Goal: Task Accomplishment & Management: Complete application form

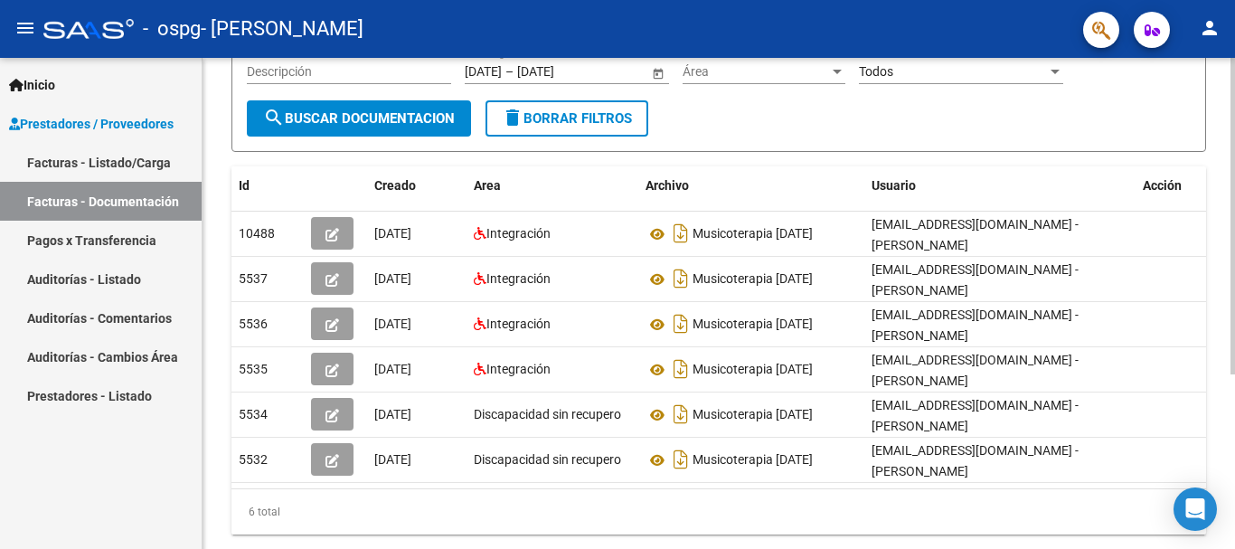
scroll to position [271, 0]
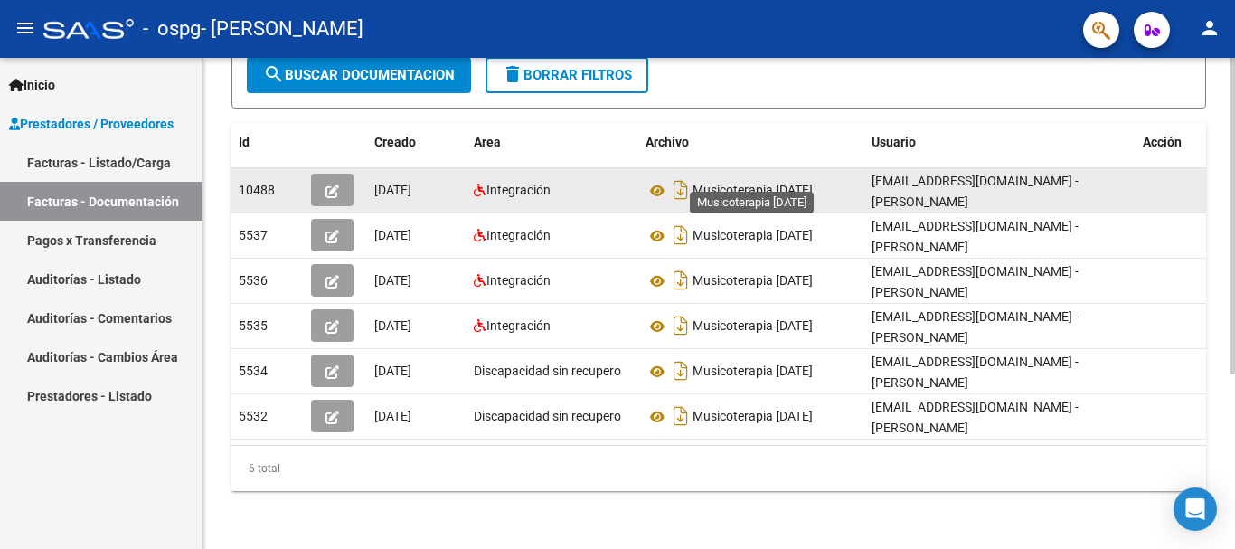
click at [770, 183] on span "Musicoterapia [DATE]" at bounding box center [752, 190] width 120 height 14
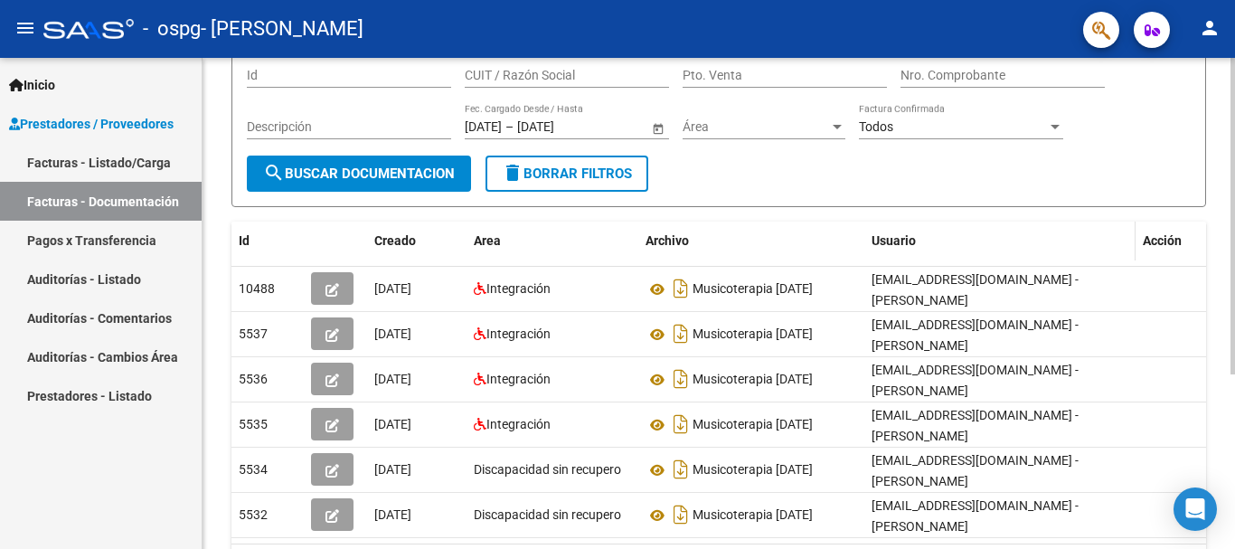
scroll to position [181, 0]
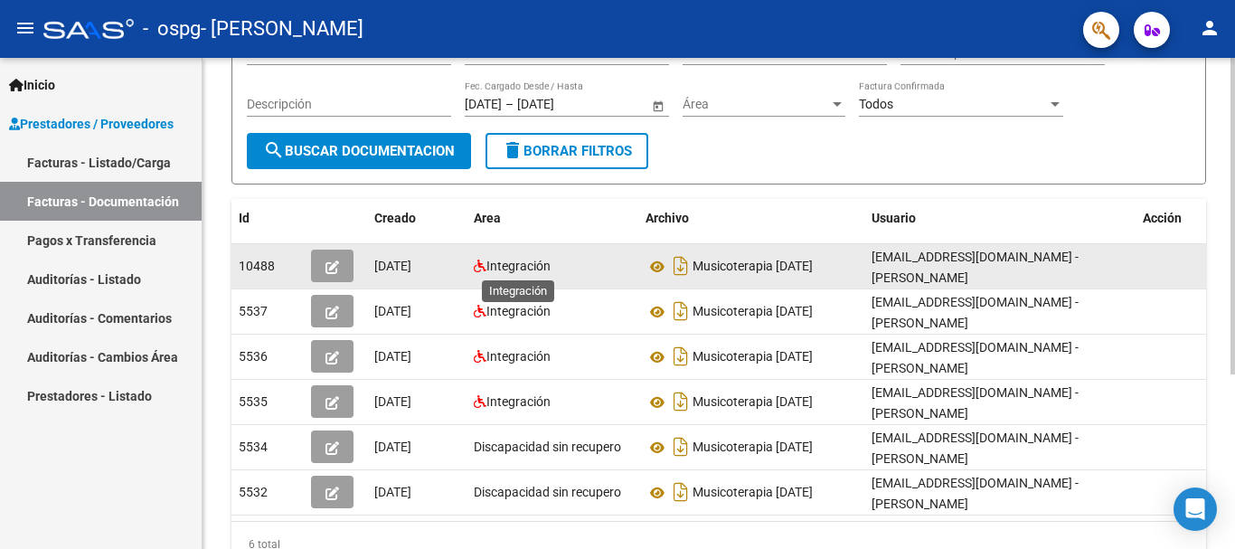
click at [514, 267] on span "Integración" at bounding box center [518, 265] width 64 height 14
click at [325, 270] on icon "button" at bounding box center [332, 267] width 14 height 14
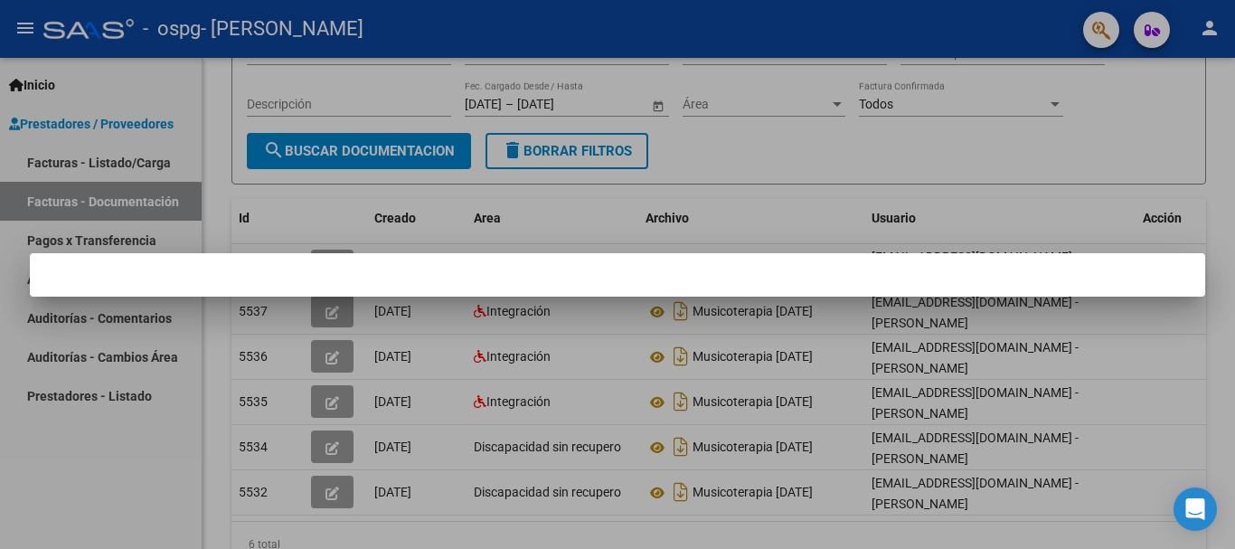
click at [846, 155] on div at bounding box center [617, 274] width 1235 height 549
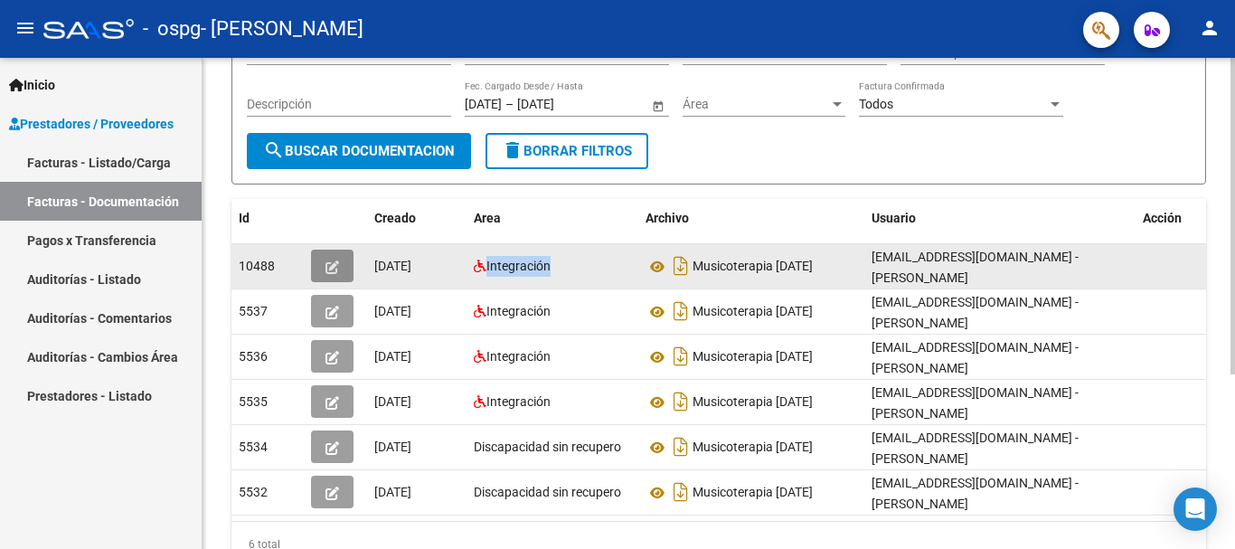
click at [335, 268] on icon "button" at bounding box center [332, 267] width 14 height 14
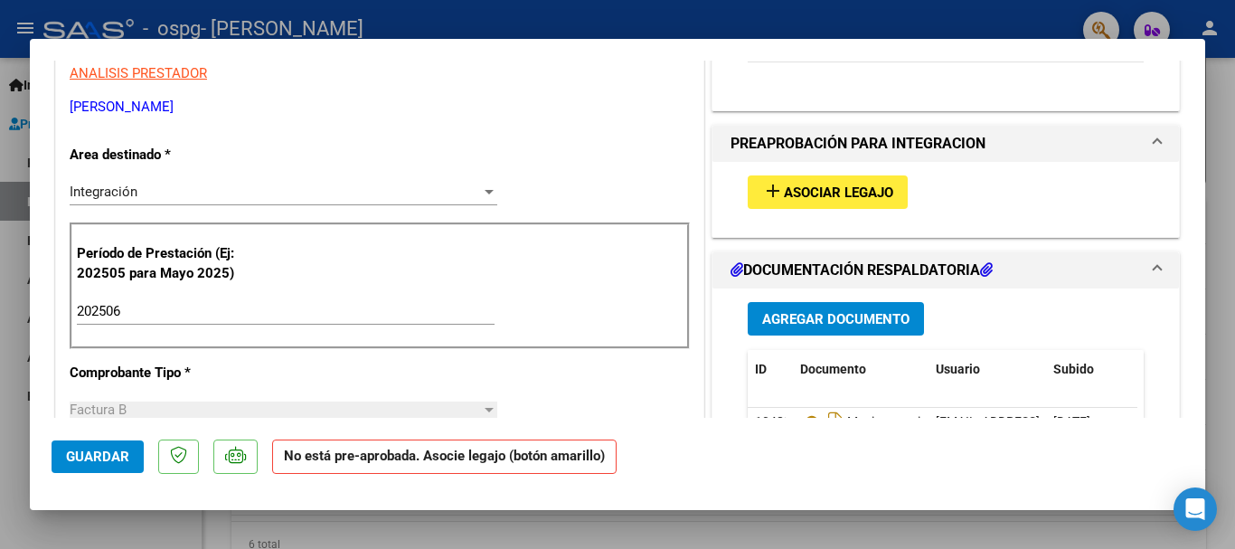
scroll to position [362, 0]
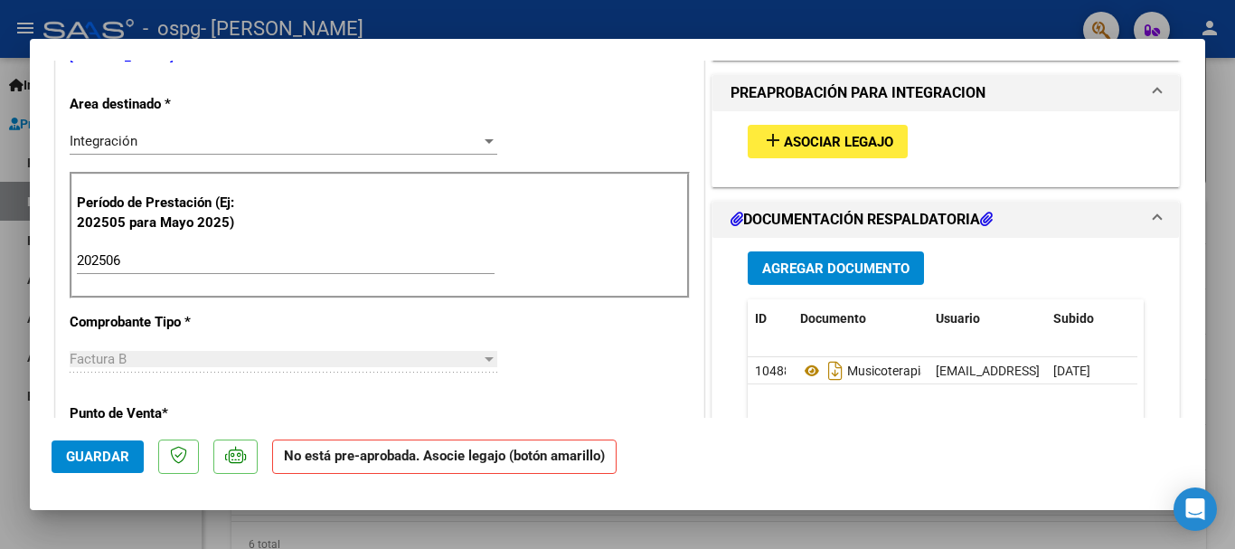
click at [935, 210] on h1 "DOCUMENTACIÓN RESPALDATORIA" at bounding box center [861, 220] width 262 height 22
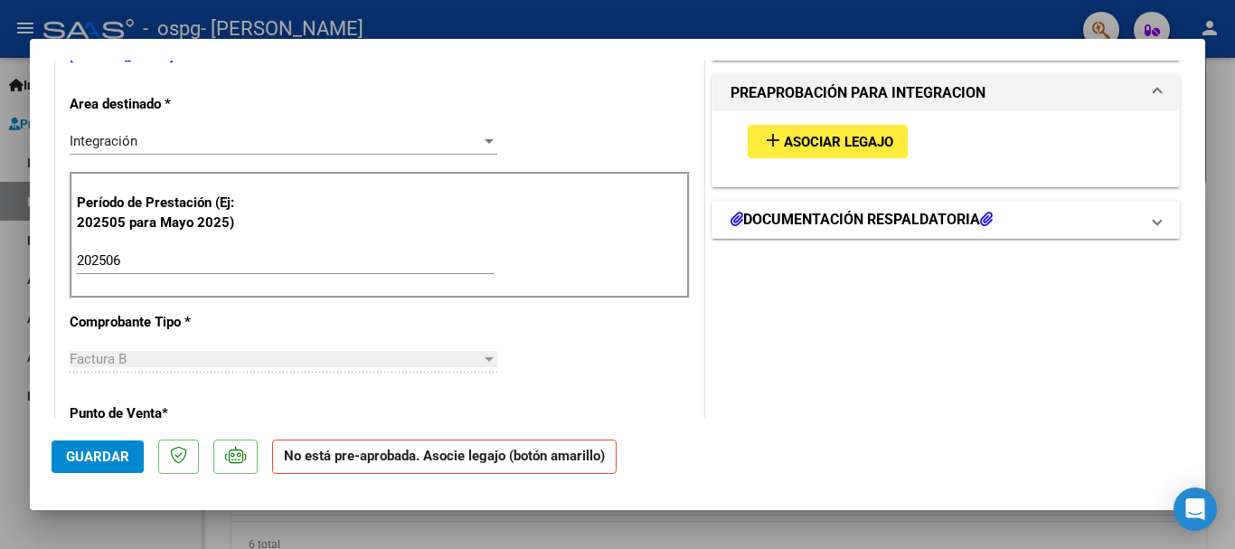
click at [929, 213] on h1 "DOCUMENTACIÓN RESPALDATORIA" at bounding box center [861, 220] width 262 height 22
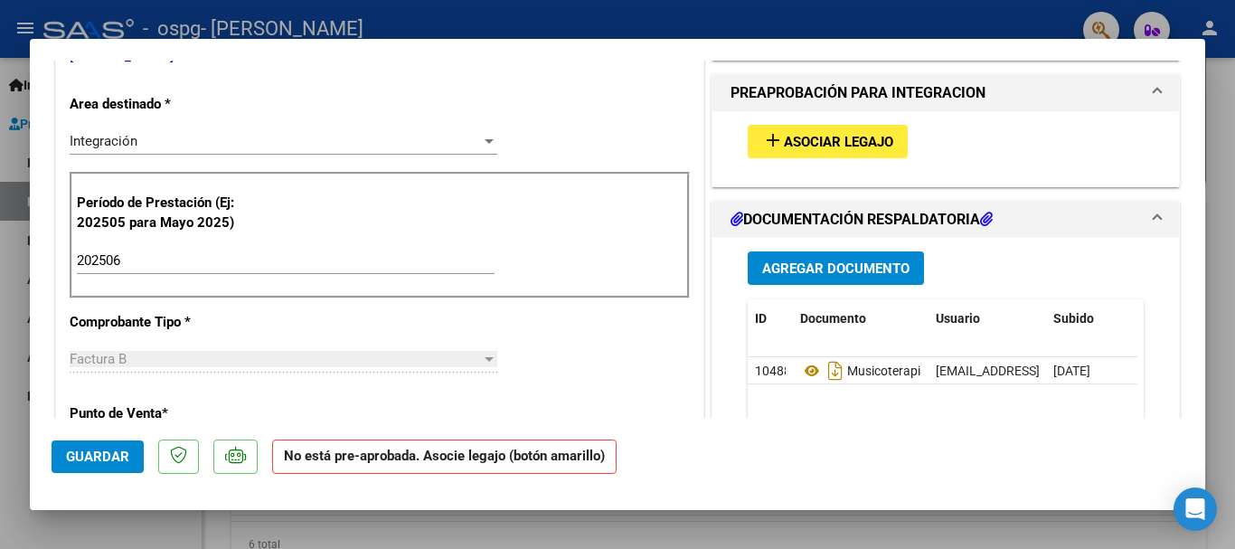
click at [848, 268] on span "Agregar Documento" at bounding box center [835, 268] width 147 height 16
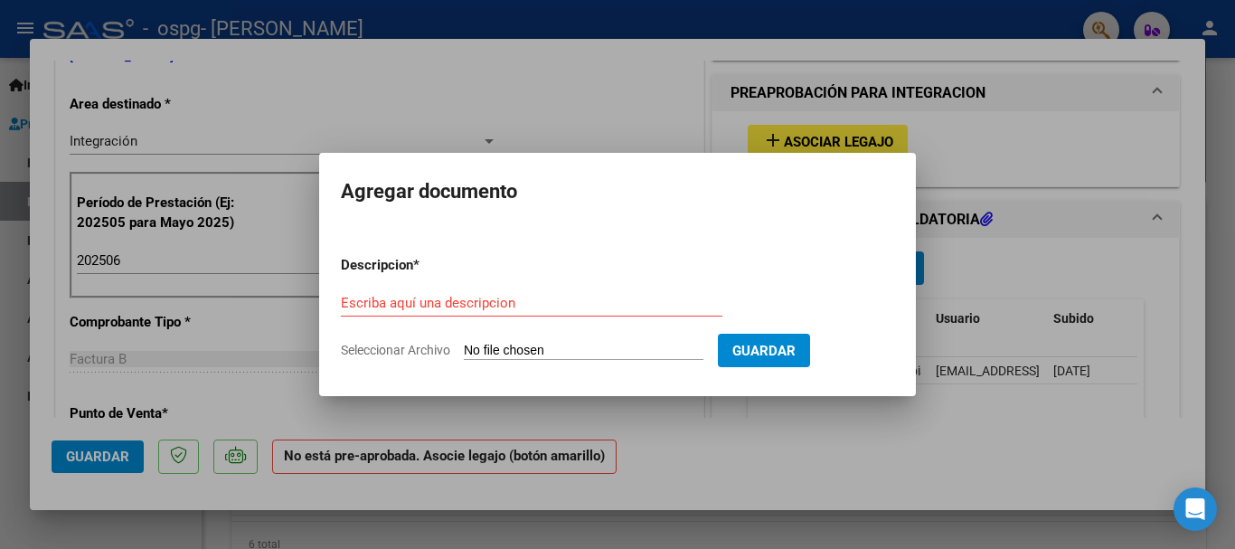
drag, startPoint x: 784, startPoint y: 343, endPoint x: 396, endPoint y: 310, distance: 389.1
click at [844, 276] on form "Descripcion * Escriba aquí una descripcion Seleccionar Archivo Guardar" at bounding box center [617, 307] width 553 height 132
click at [393, 349] on span "Seleccionar Archivo" at bounding box center [395, 350] width 109 height 14
click at [464, 349] on input "Seleccionar Archivo" at bounding box center [584, 351] width 240 height 17
type input "C:\fakepath\[PERSON_NAME] B Informe MT Primer semestre 2025.pdf"
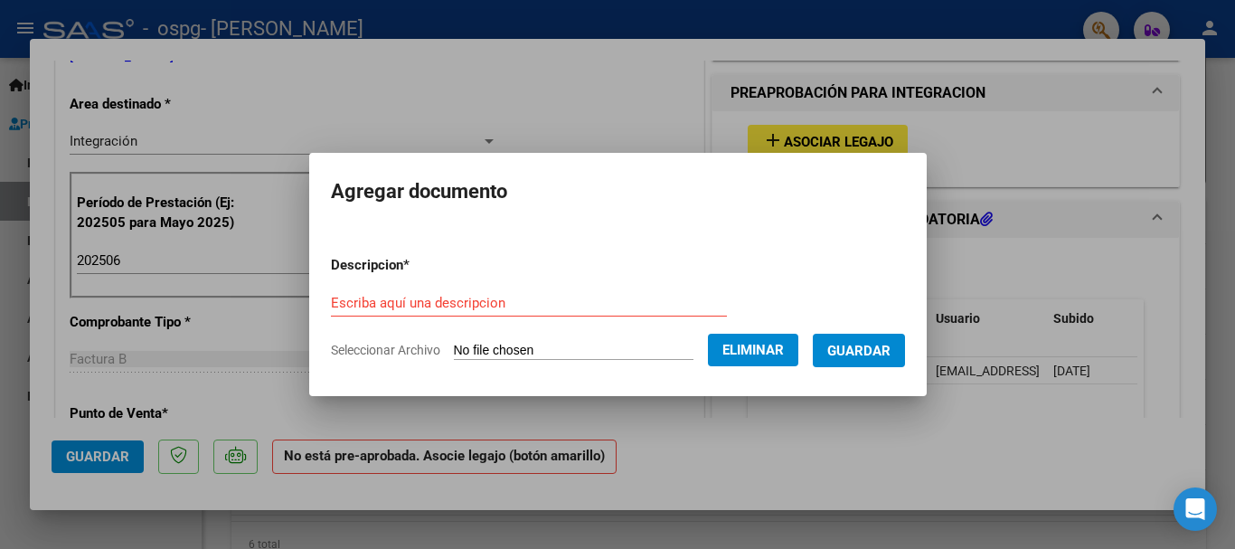
click at [861, 355] on span "Guardar" at bounding box center [858, 351] width 63 height 16
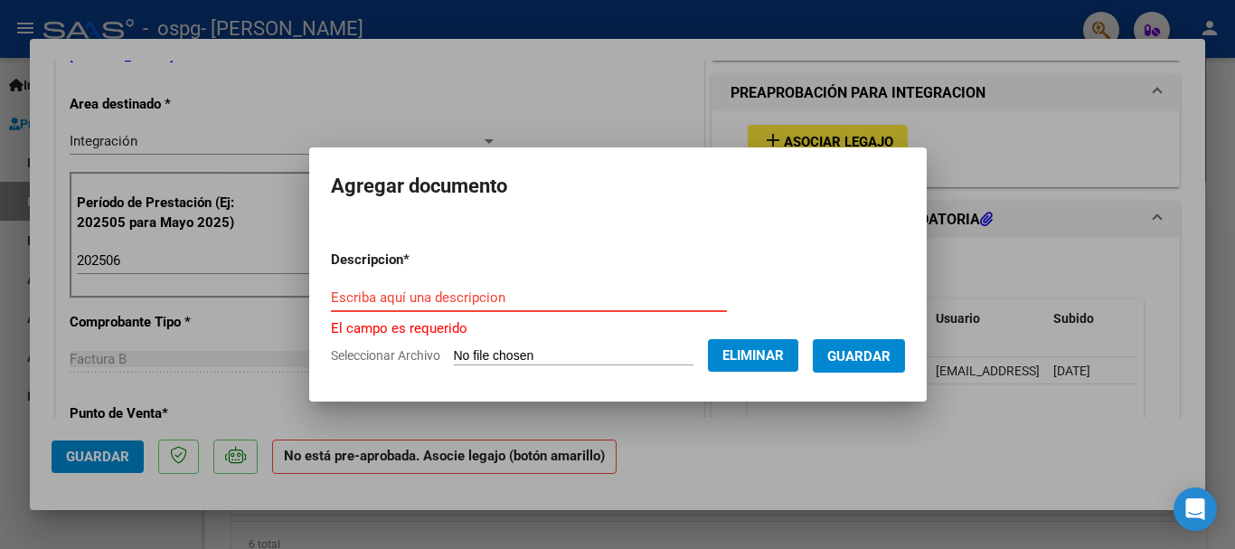
click at [446, 298] on input "Escriba aquí una descripcion" at bounding box center [529, 297] width 396 height 16
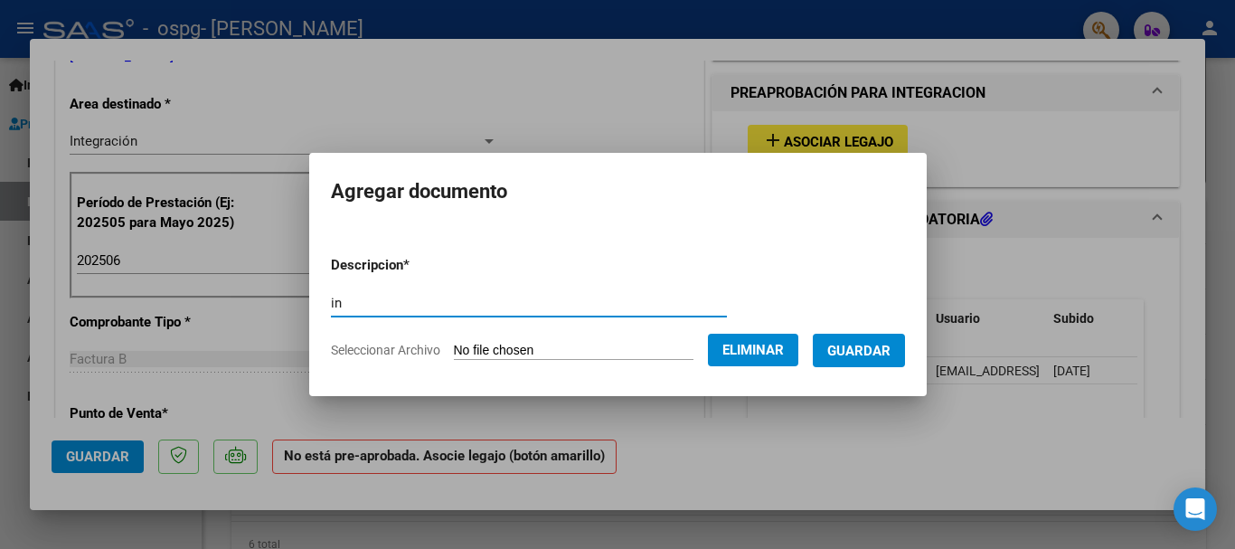
type input "i"
type input "INFORME MUSICOTERAPIA PRIMER SEMESTRE 2025"
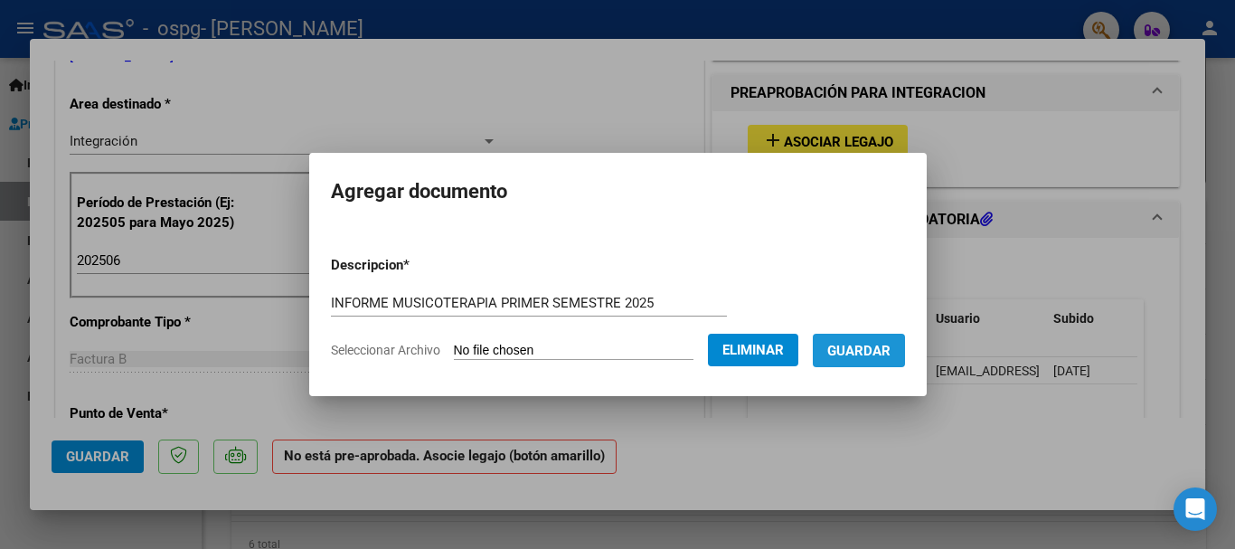
click at [890, 344] on span "Guardar" at bounding box center [858, 351] width 63 height 16
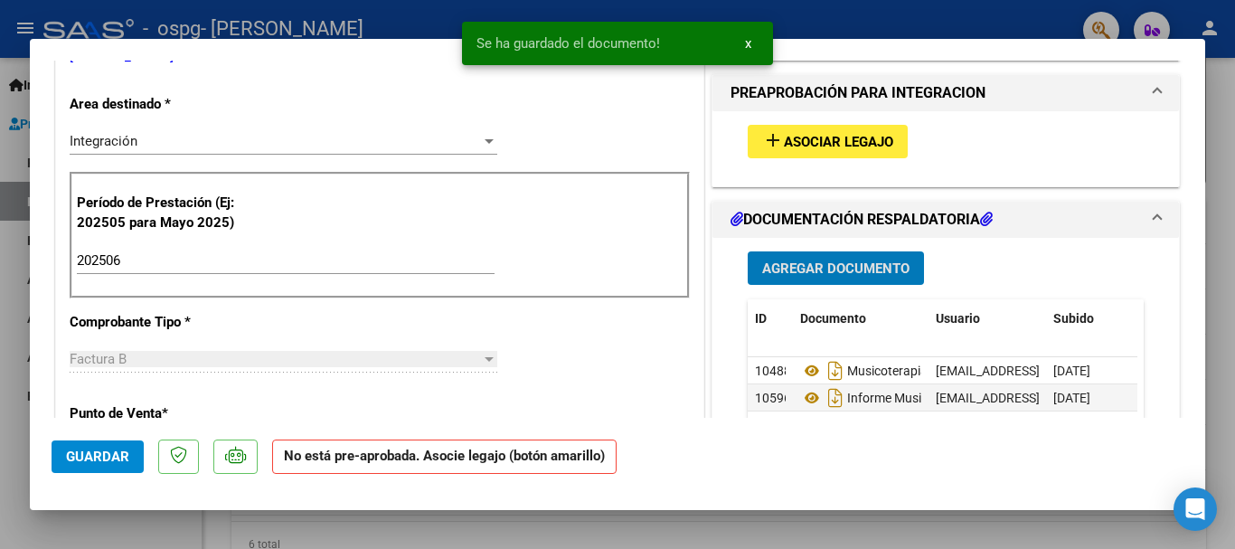
click at [107, 467] on button "Guardar" at bounding box center [98, 456] width 92 height 33
